Goal: Information Seeking & Learning: Learn about a topic

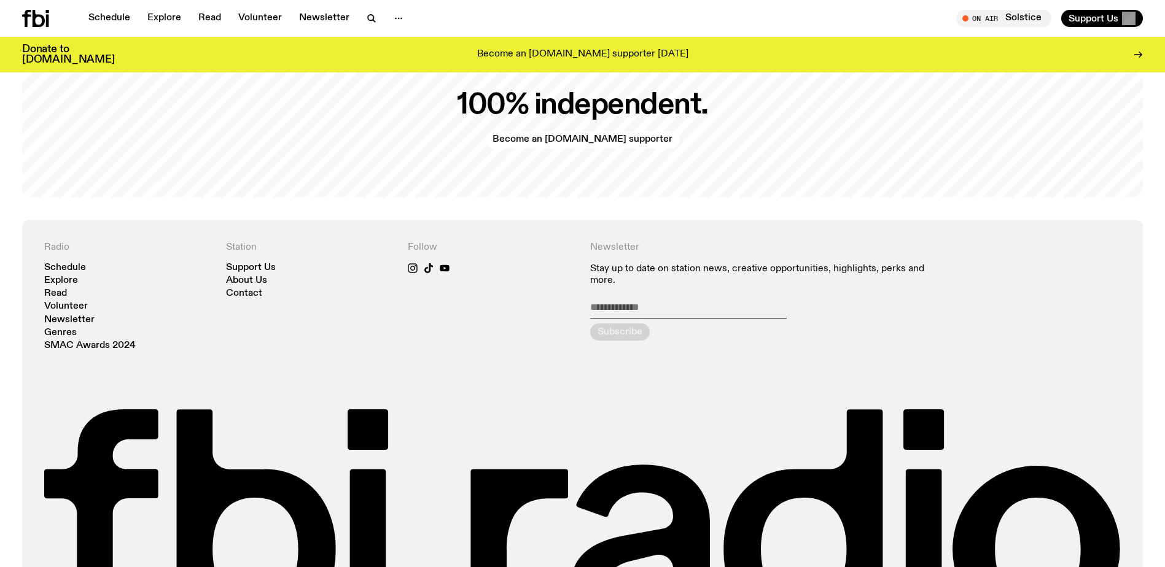
scroll to position [2976, 0]
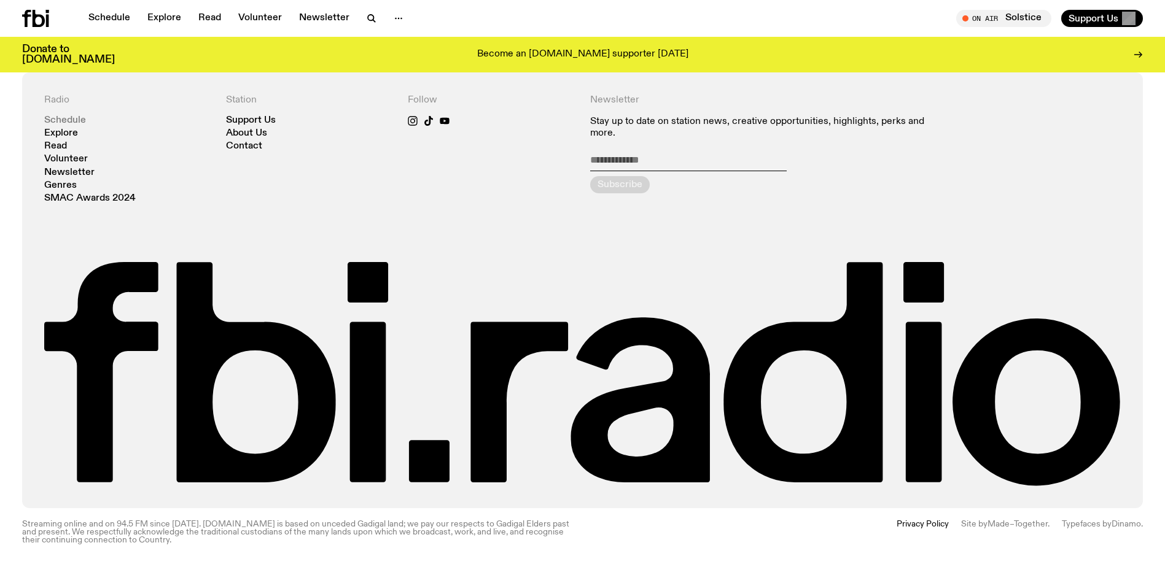
click at [82, 121] on link "Schedule" at bounding box center [65, 120] width 42 height 9
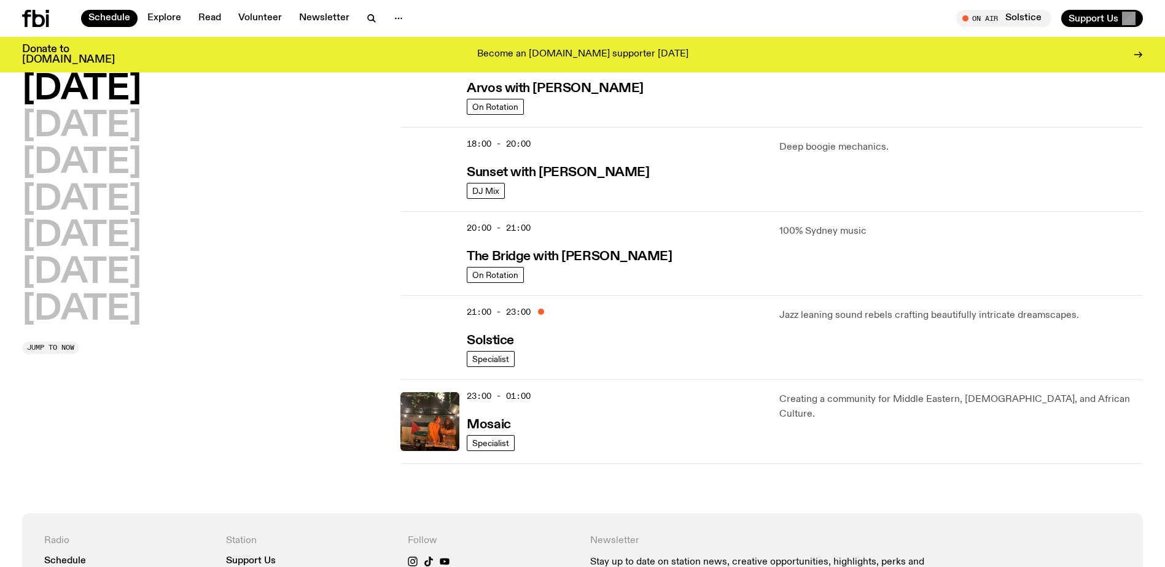
scroll to position [486, 0]
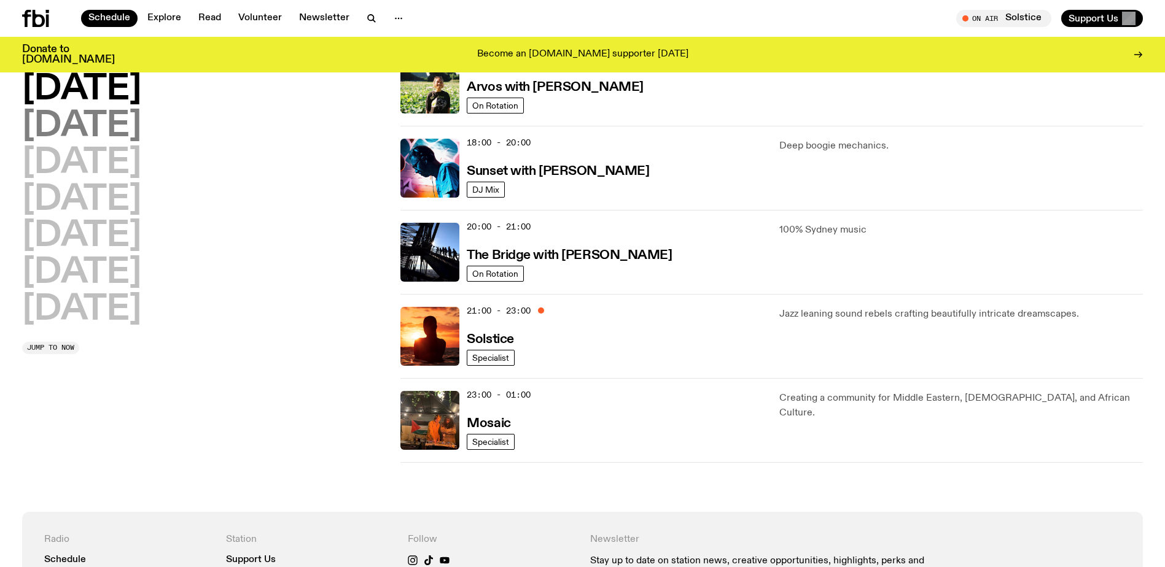
click at [122, 125] on h2 "[DATE]" at bounding box center [81, 126] width 119 height 34
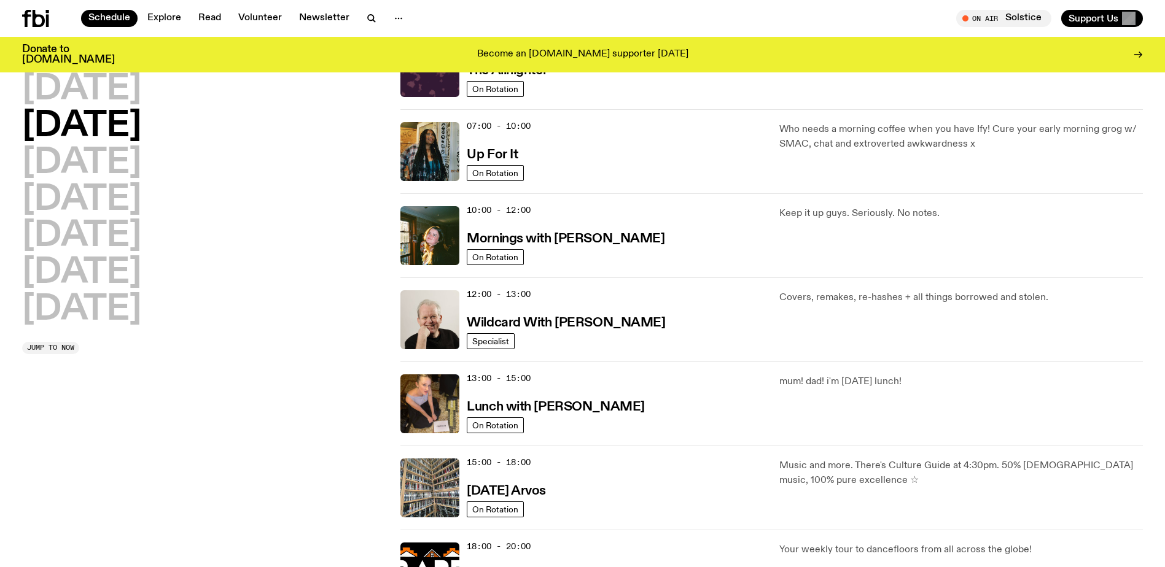
scroll to position [34, 0]
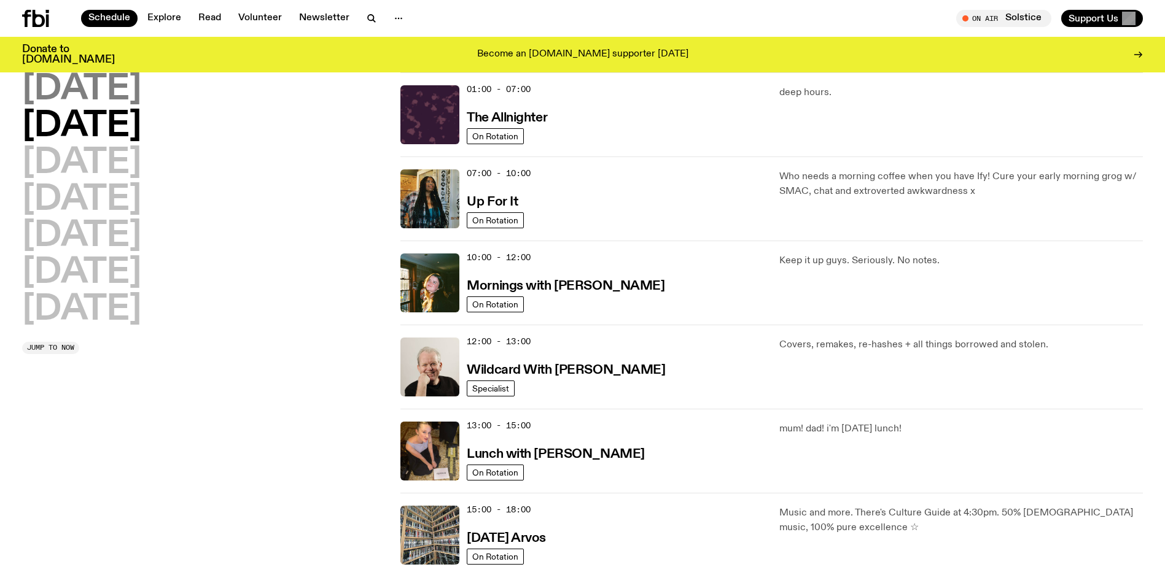
click at [96, 79] on h2 "[DATE]" at bounding box center [81, 89] width 119 height 34
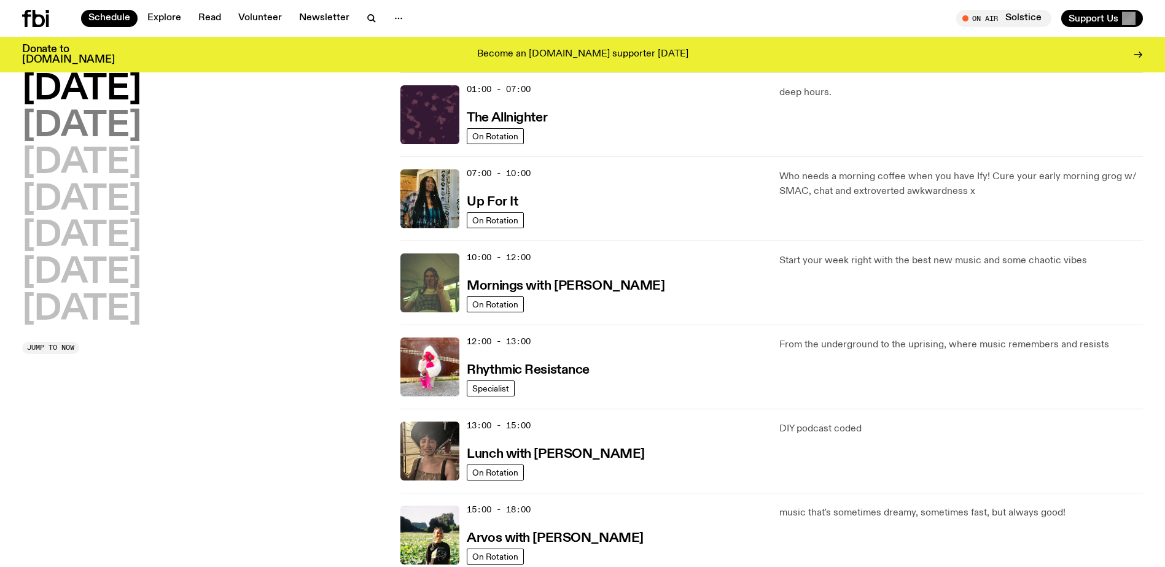
click at [131, 122] on h2 "[DATE]" at bounding box center [81, 126] width 119 height 34
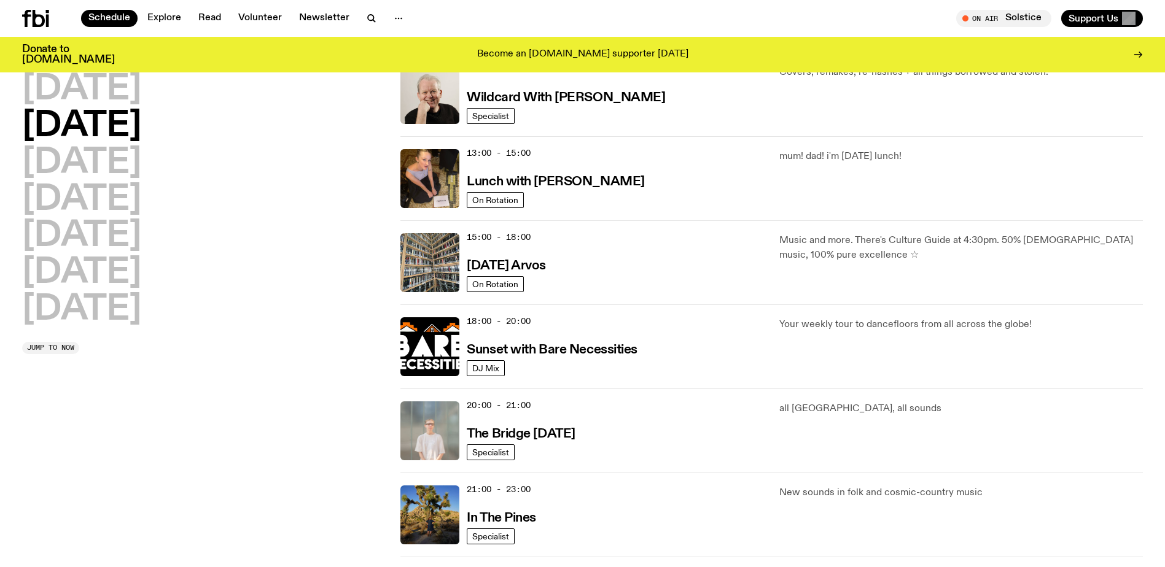
scroll to position [430, 0]
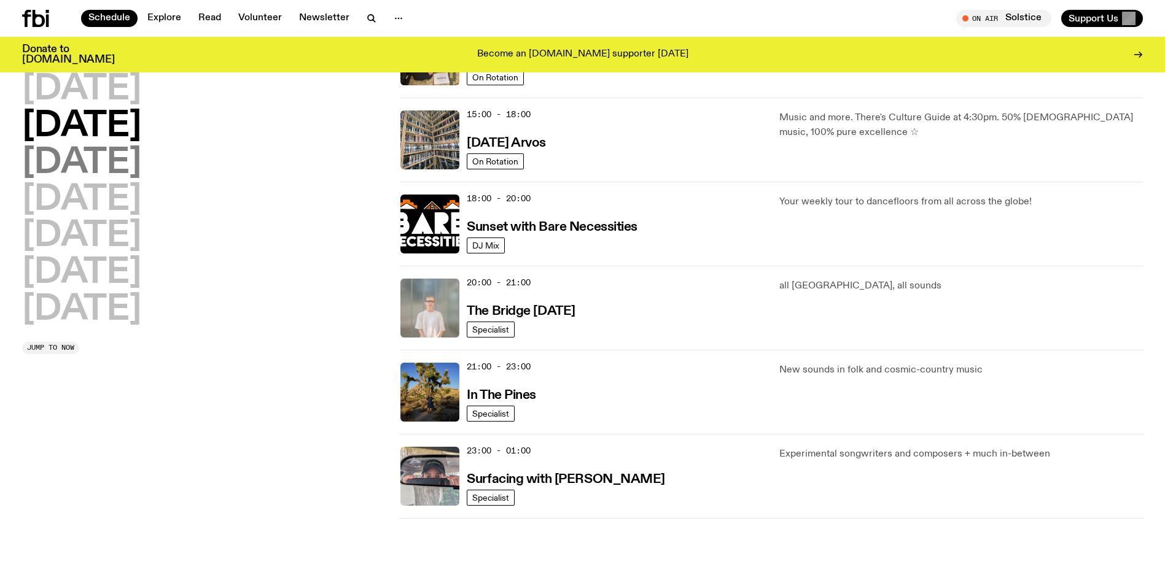
click at [141, 166] on h2 "[DATE]" at bounding box center [81, 163] width 119 height 34
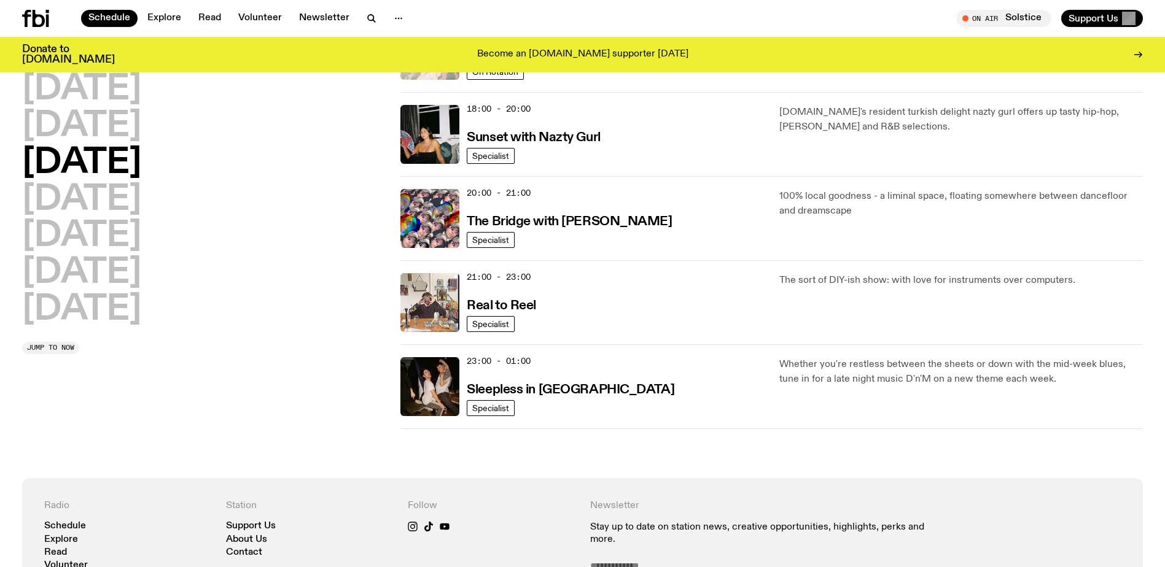
scroll to position [587, 0]
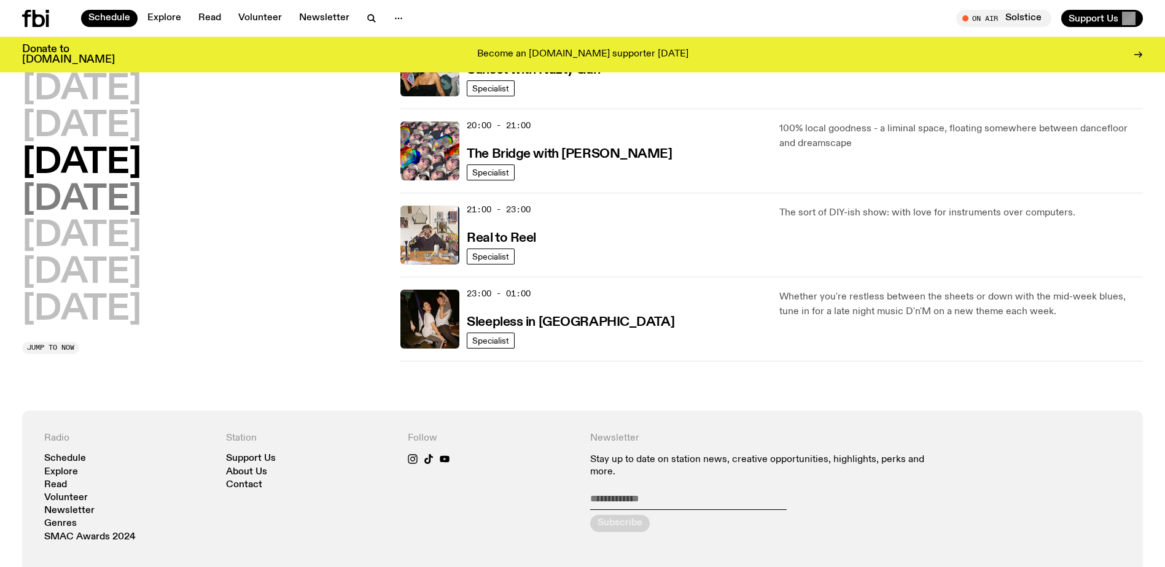
click at [96, 201] on h2 "[DATE]" at bounding box center [81, 200] width 119 height 34
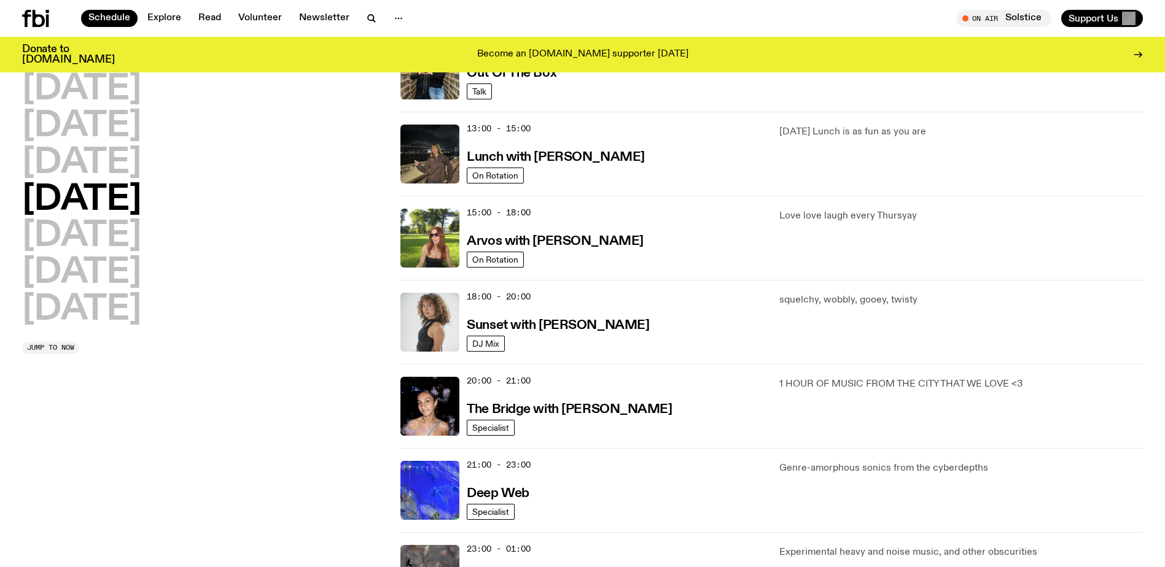
scroll to position [403, 0]
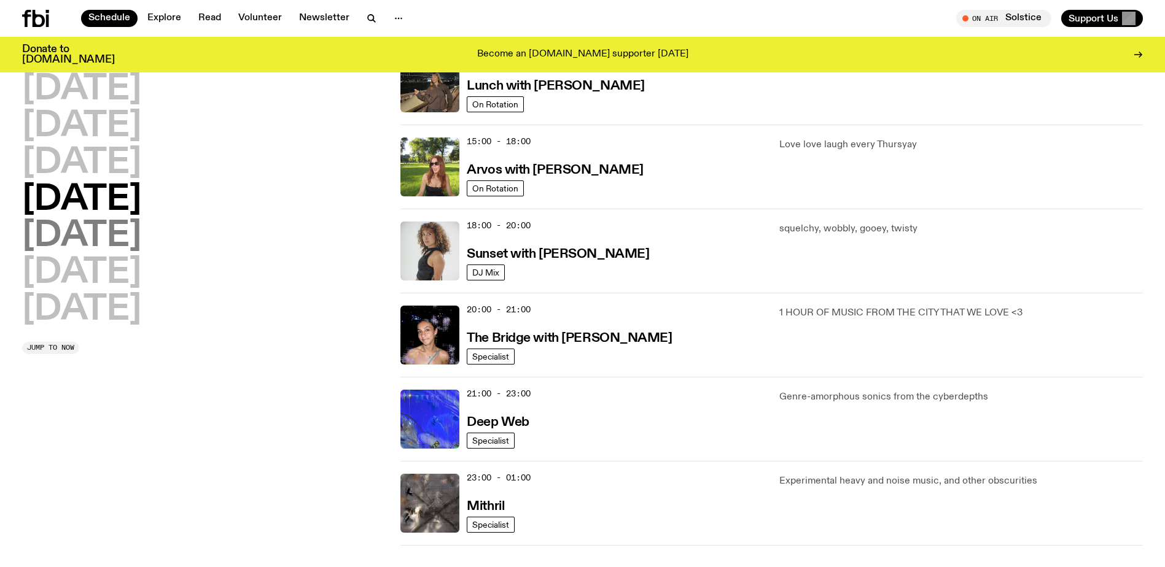
click at [69, 246] on h2 "[DATE]" at bounding box center [81, 236] width 119 height 34
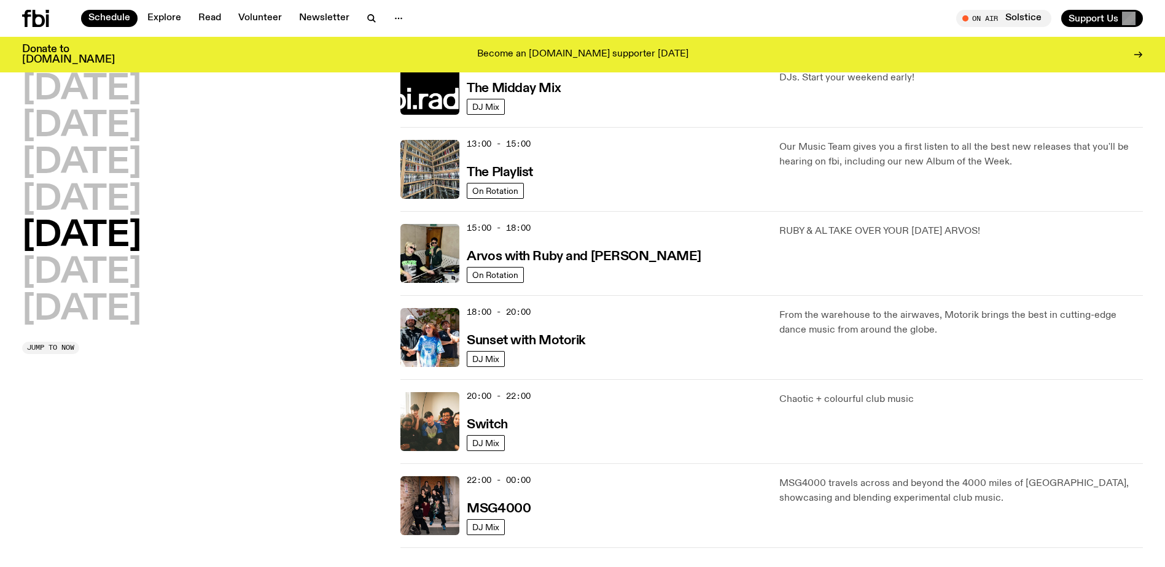
scroll to position [341, 0]
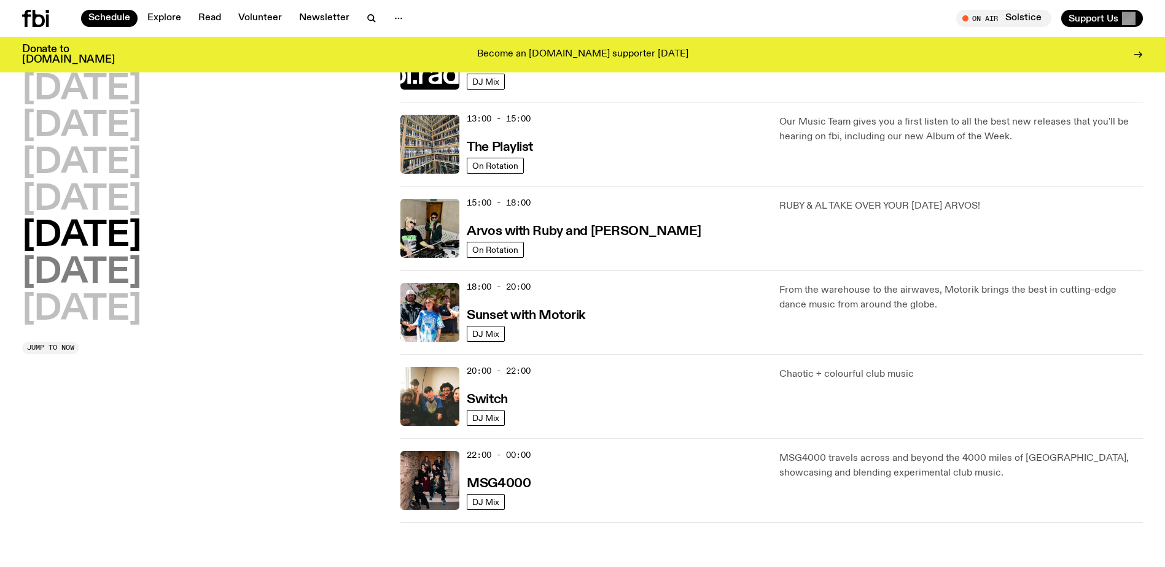
click at [106, 276] on h2 "[DATE]" at bounding box center [81, 273] width 119 height 34
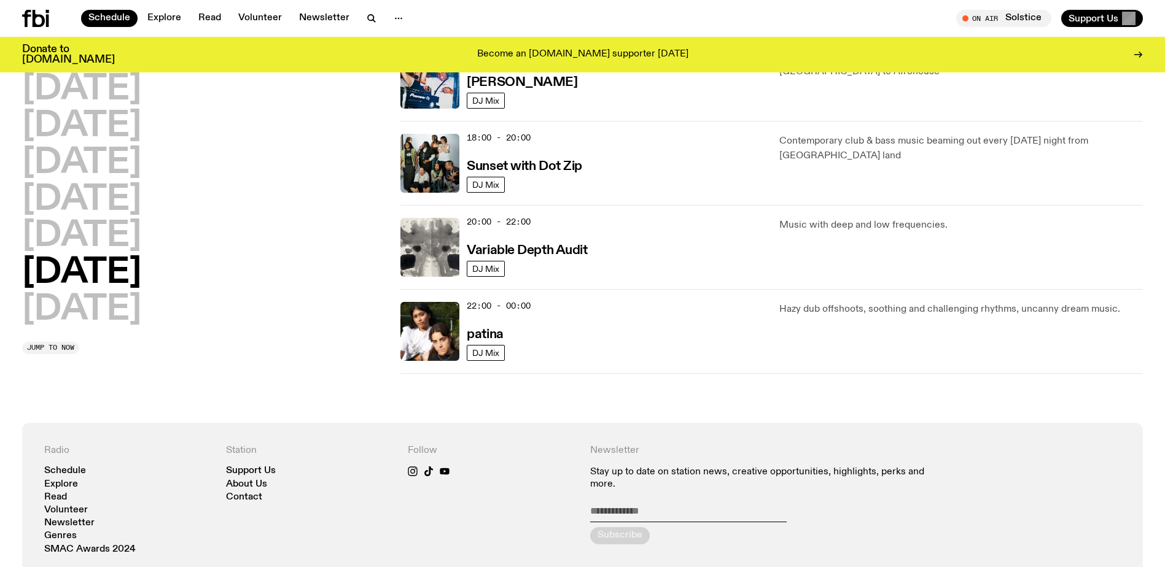
scroll to position [771, 0]
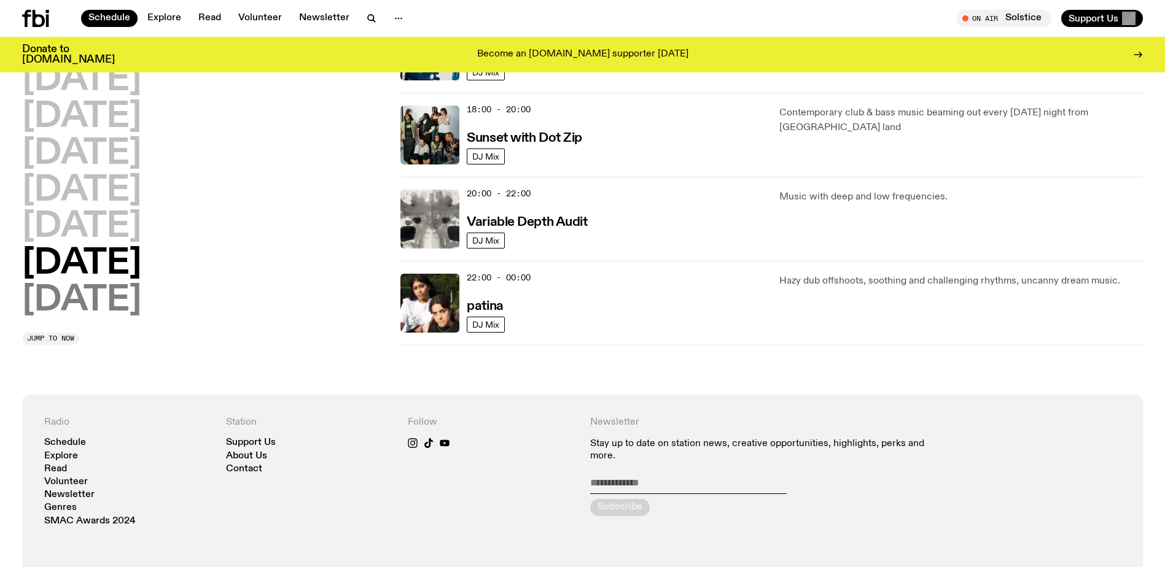
click at [111, 290] on h2 "[DATE]" at bounding box center [81, 301] width 119 height 34
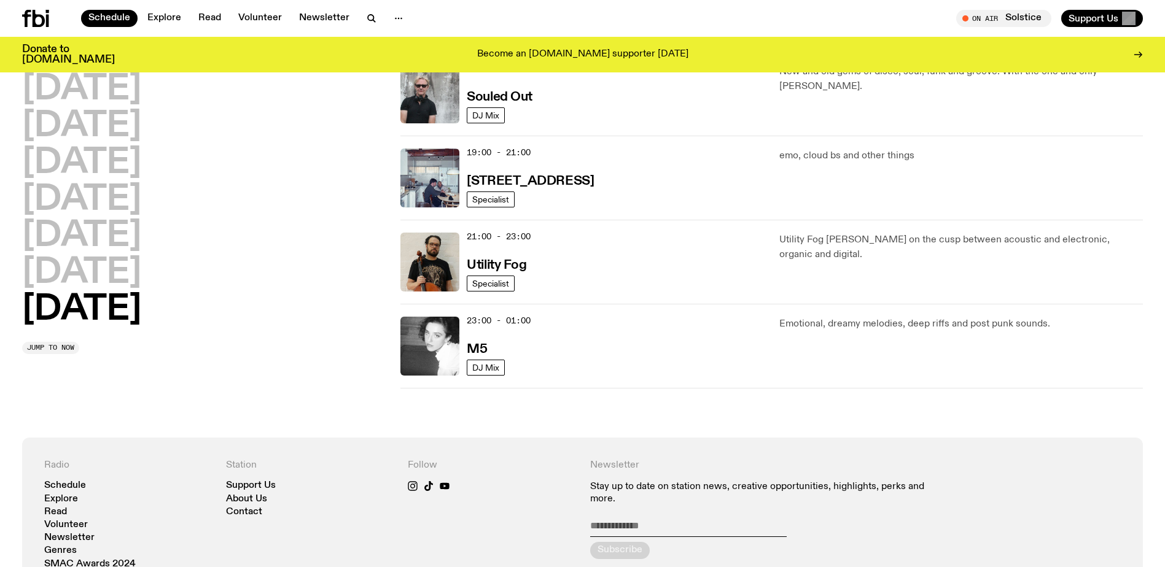
scroll to position [833, 0]
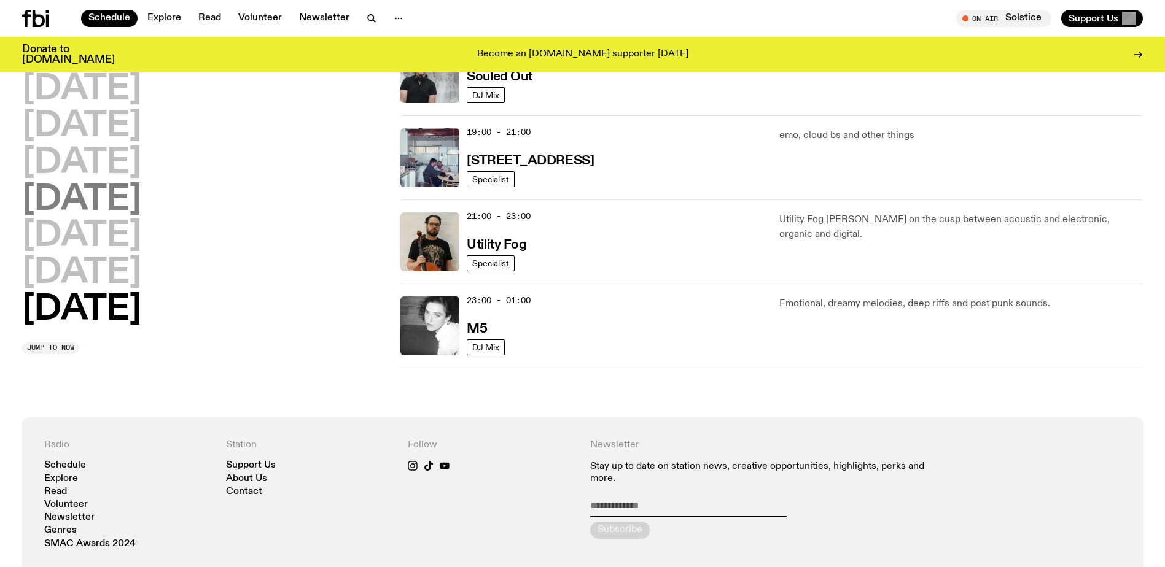
click at [139, 208] on h2 "[DATE]" at bounding box center [81, 200] width 119 height 34
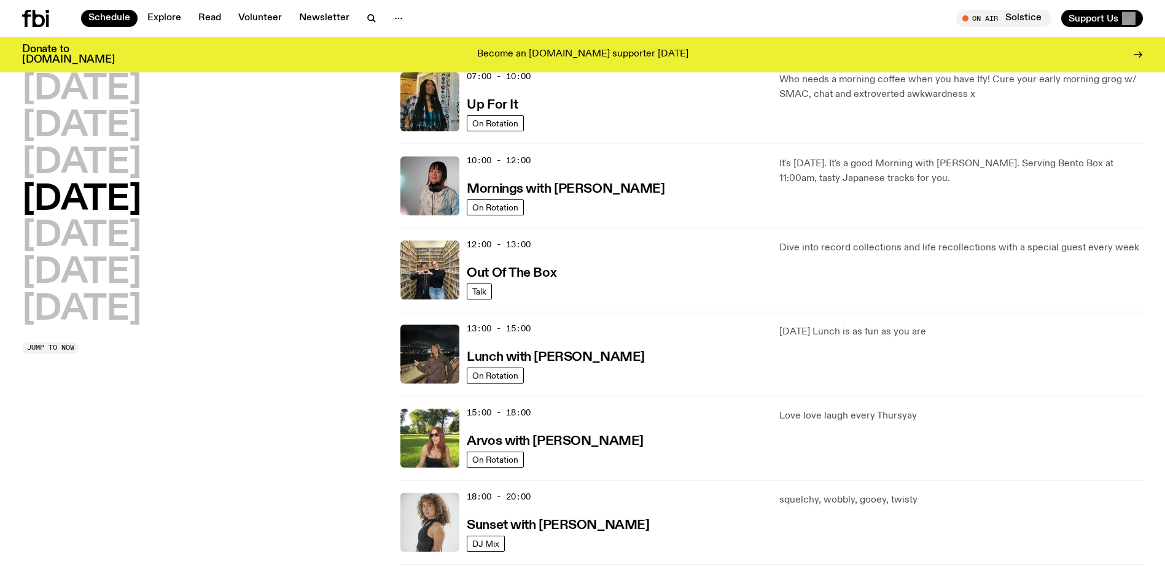
scroll to position [403, 0]
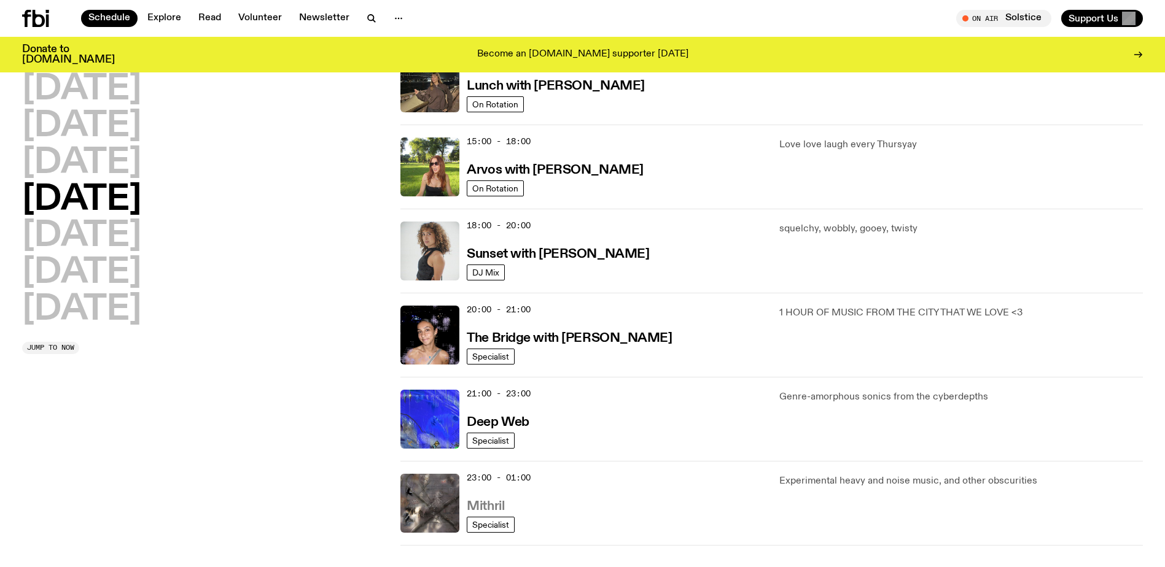
click at [482, 505] on h3 "Mithril" at bounding box center [485, 506] width 37 height 13
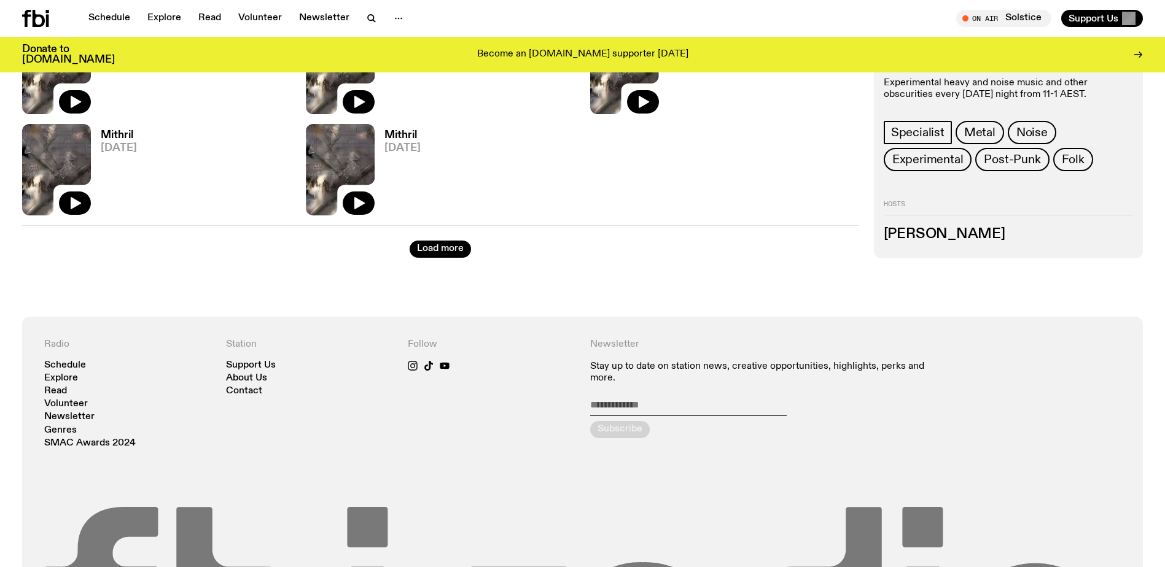
scroll to position [1899, 0]
